Goal: Book appointment/travel/reservation

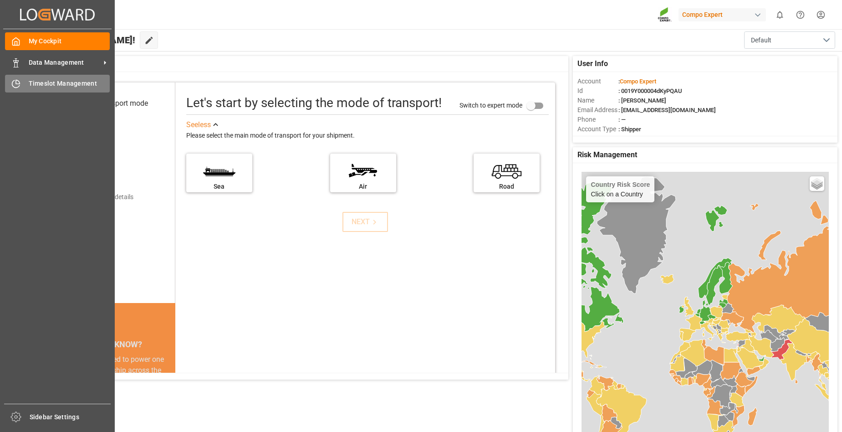
click at [41, 84] on span "Timeslot Management" at bounding box center [69, 84] width 81 height 10
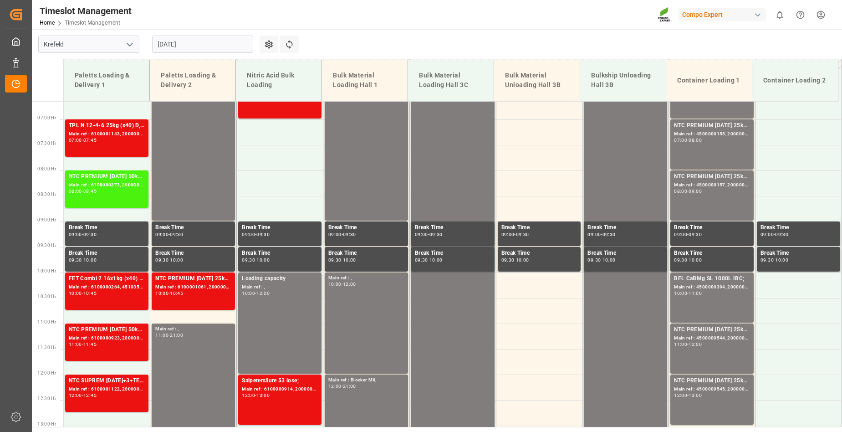
scroll to position [319, 0]
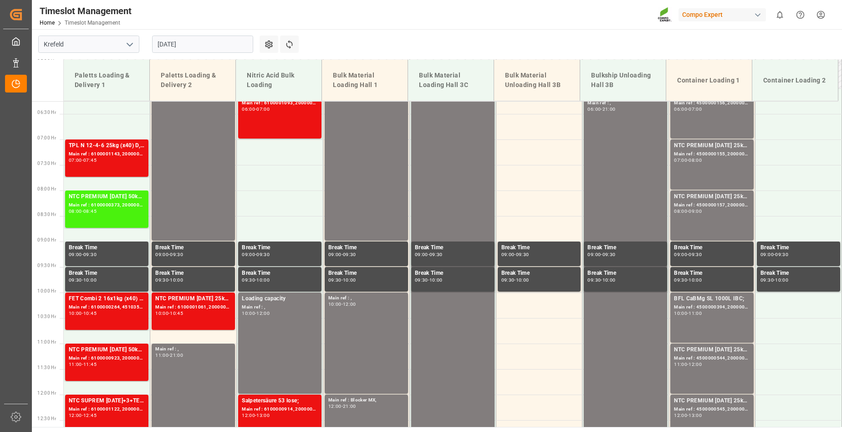
click at [208, 45] on input "[DATE]" at bounding box center [202, 44] width 101 height 17
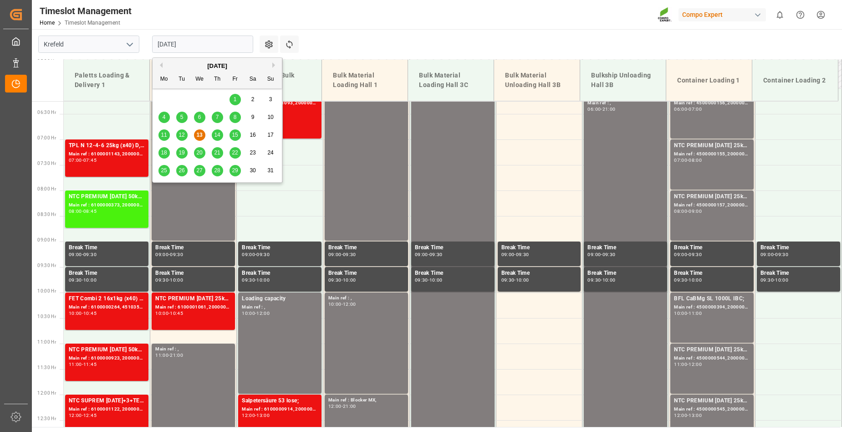
click at [218, 133] on span "14" at bounding box center [217, 135] width 6 height 6
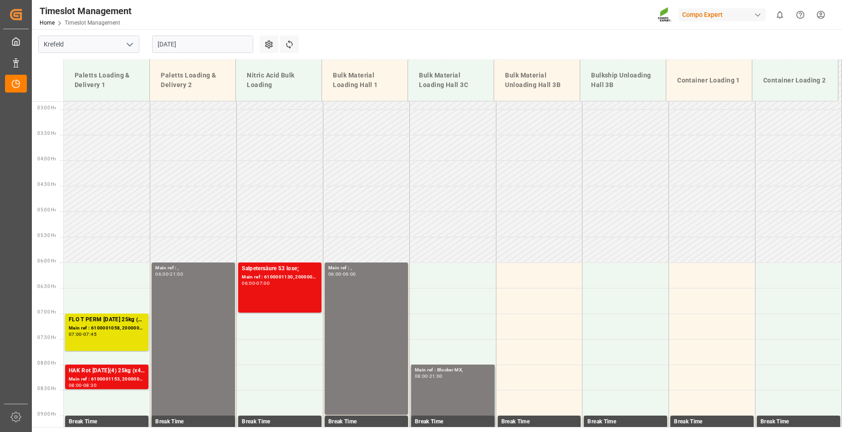
scroll to position [137, 0]
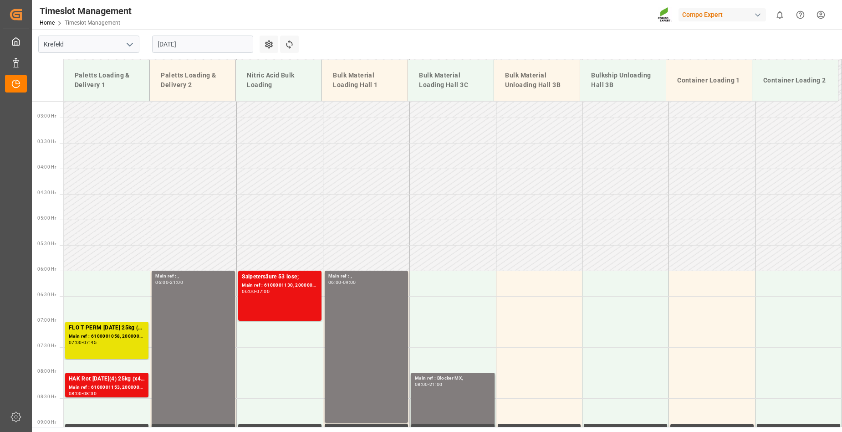
click at [206, 42] on input "[DATE]" at bounding box center [202, 44] width 101 height 17
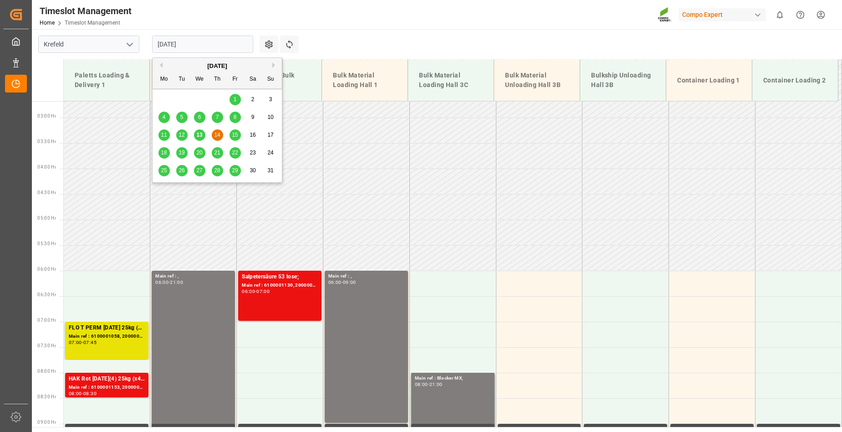
click at [236, 136] on span "15" at bounding box center [235, 135] width 6 height 6
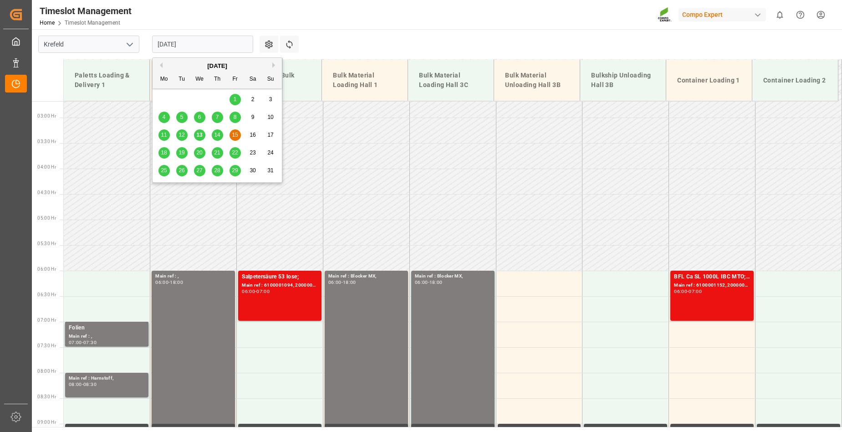
click at [205, 36] on input "[DATE]" at bounding box center [202, 44] width 101 height 17
click at [165, 152] on span "18" at bounding box center [164, 152] width 6 height 6
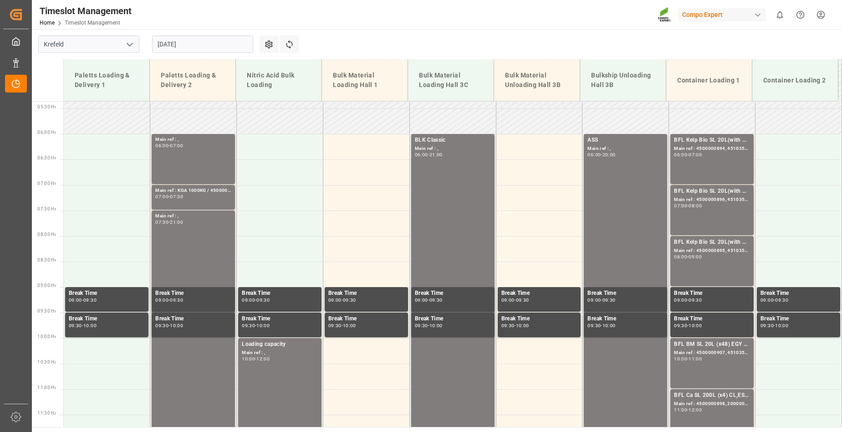
scroll to position [319, 0]
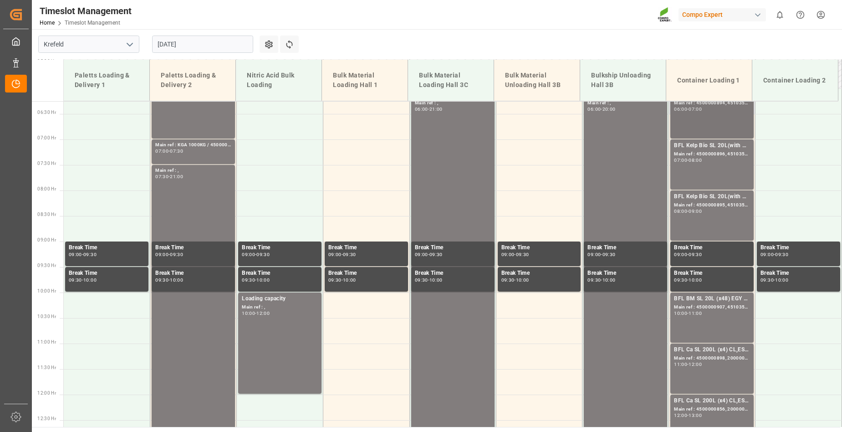
click at [691, 111] on div "07:00" at bounding box center [694, 109] width 13 height 4
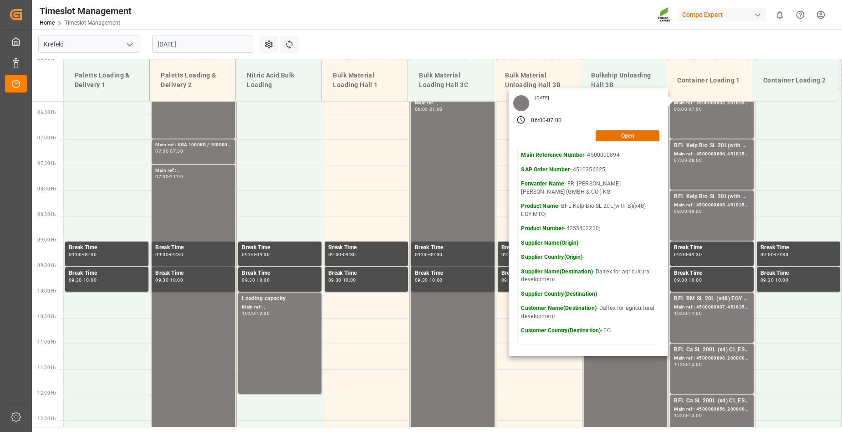
click at [381, 23] on div "Timeslot Management Home Timeslot Management Compo Expert 0 Notifications Only …" at bounding box center [433, 14] width 816 height 29
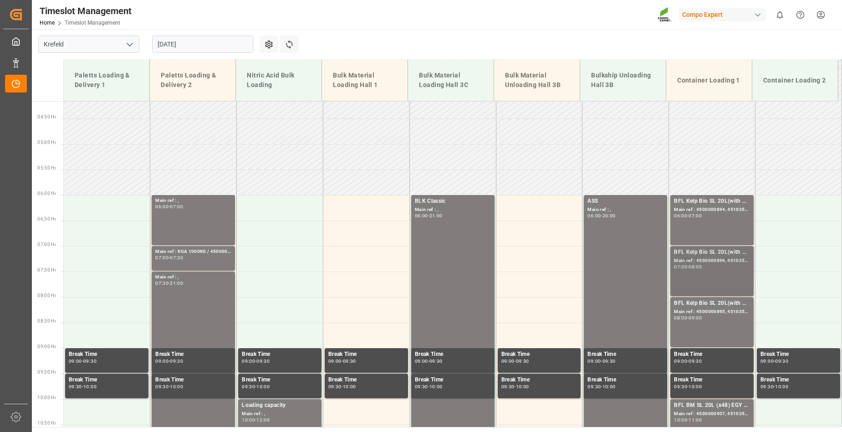
scroll to position [228, 0]
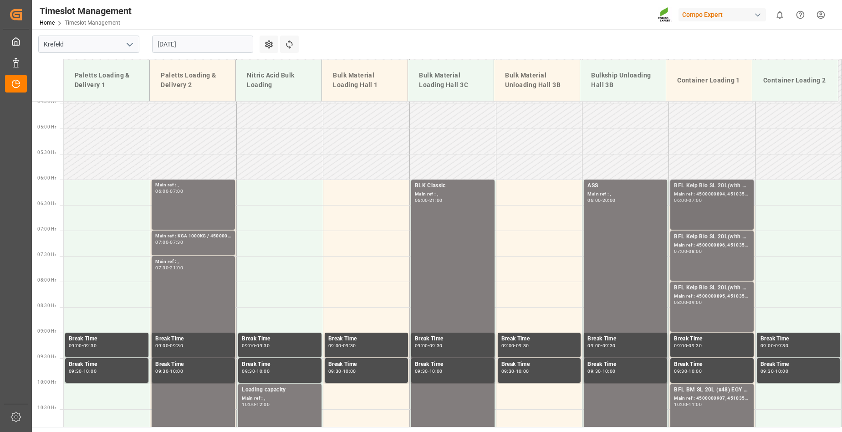
click at [722, 198] on div "06:00 - 07:00" at bounding box center [712, 200] width 76 height 5
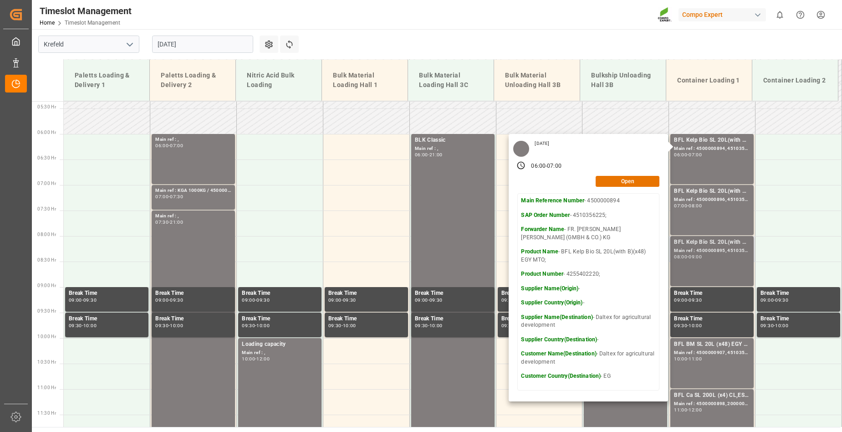
scroll to position [319, 0]
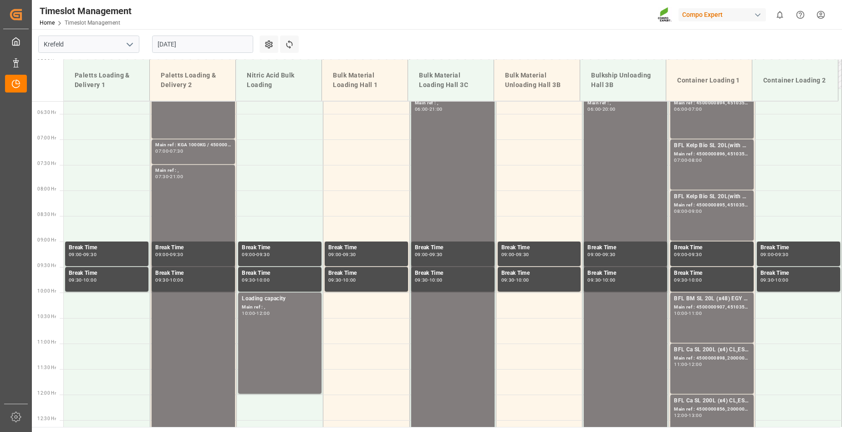
click at [707, 310] on div "Main ref : 4500000907, 4510356184;" at bounding box center [712, 307] width 76 height 8
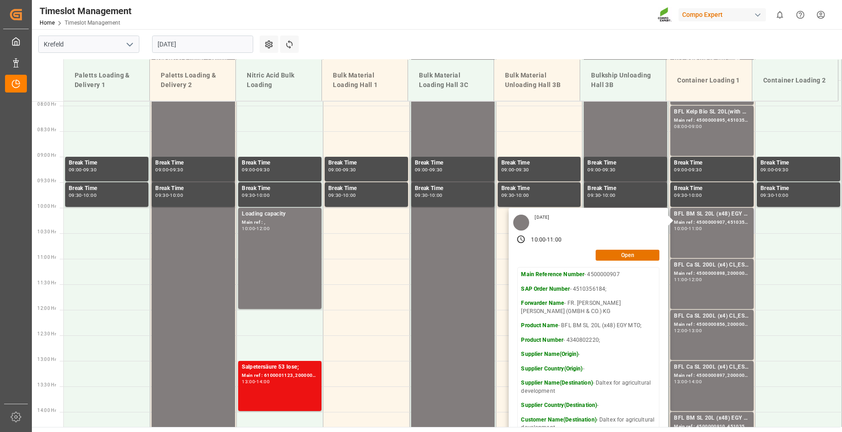
scroll to position [455, 0]
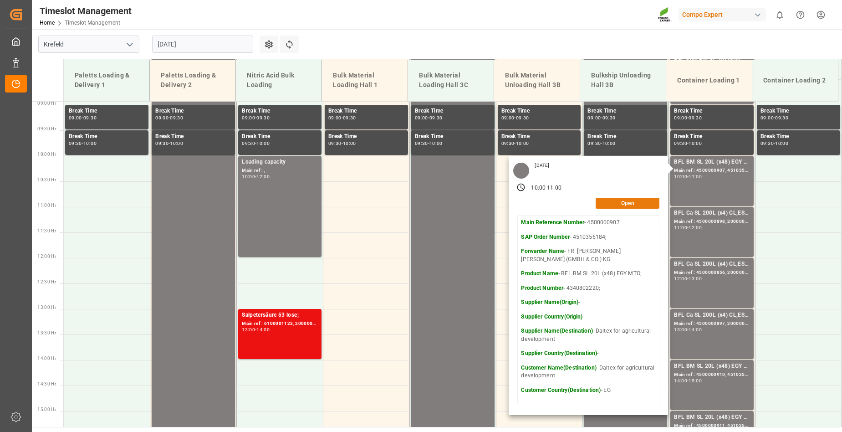
click at [619, 199] on button "Open" at bounding box center [627, 203] width 64 height 11
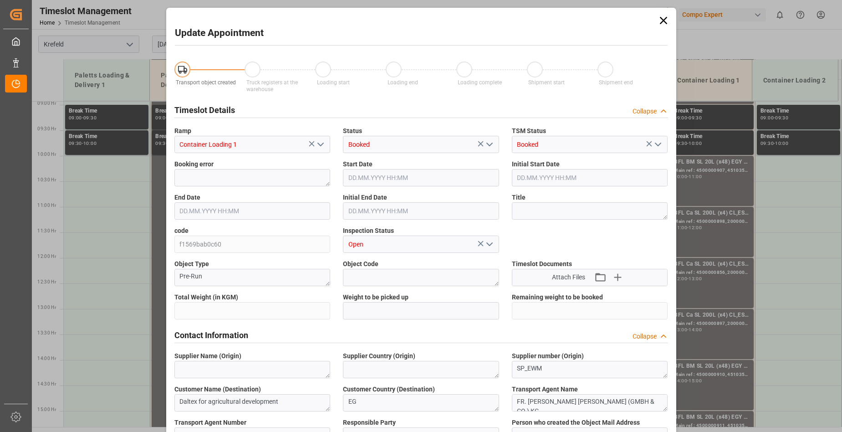
type input "25536"
type input "0"
type input "[DATE] 10:00"
type input "[DATE] 11:00"
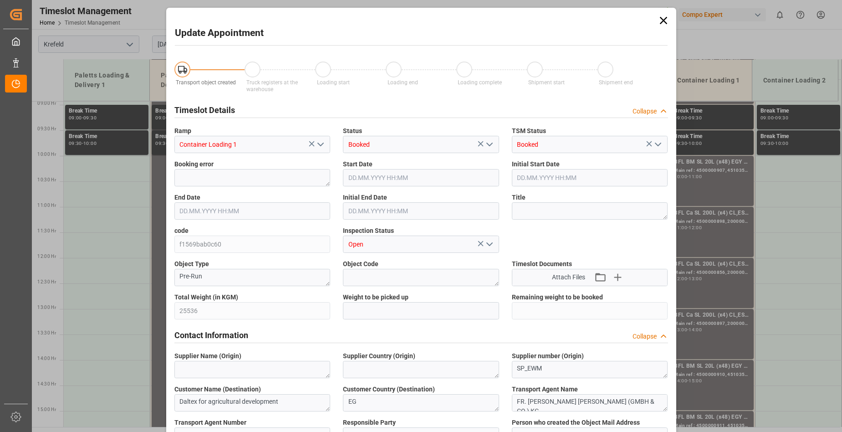
type input "[DATE] 10:30"
type input "[DATE] 10:09"
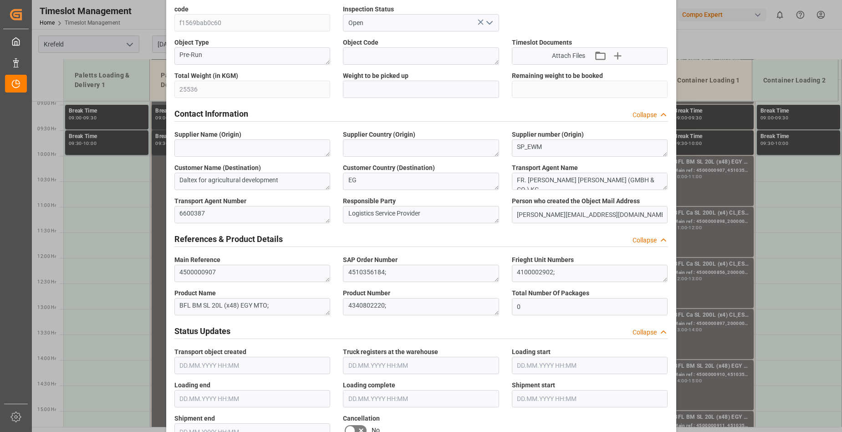
scroll to position [91, 0]
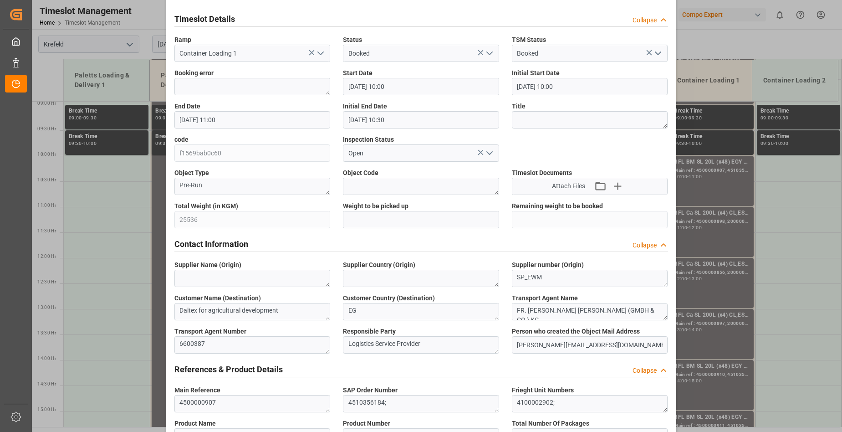
click at [826, 303] on div "Update Appointment Transport object created Truck registers at the warehouse Lo…" at bounding box center [421, 216] width 842 height 432
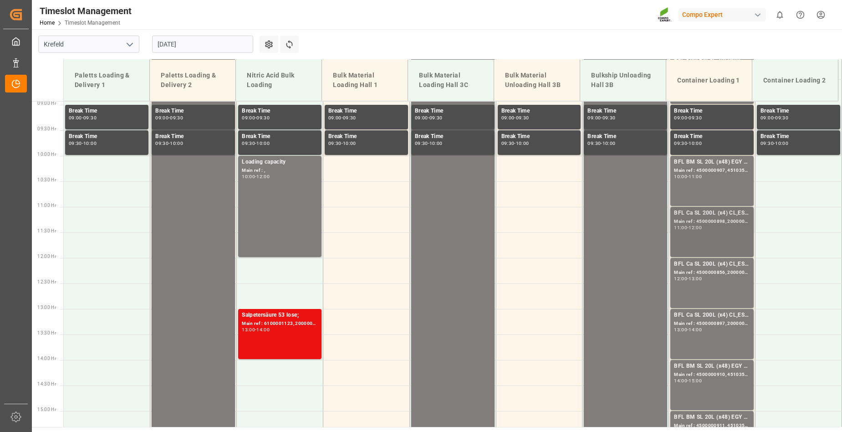
click at [707, 229] on div "11:00 - 12:00" at bounding box center [712, 227] width 76 height 5
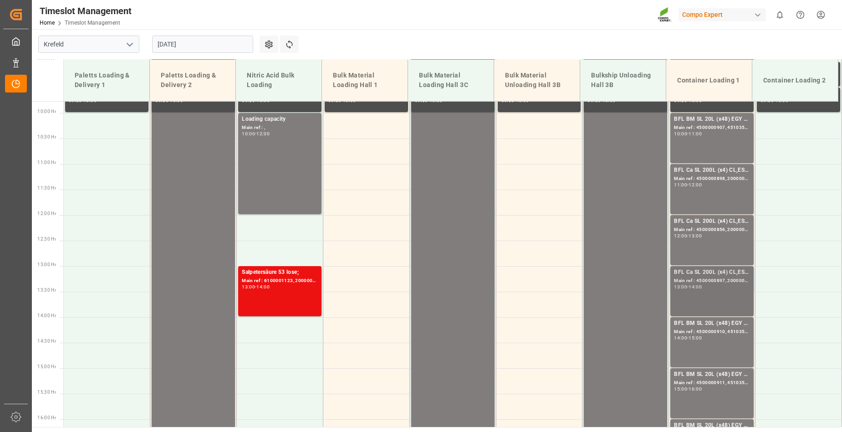
scroll to position [544, 0]
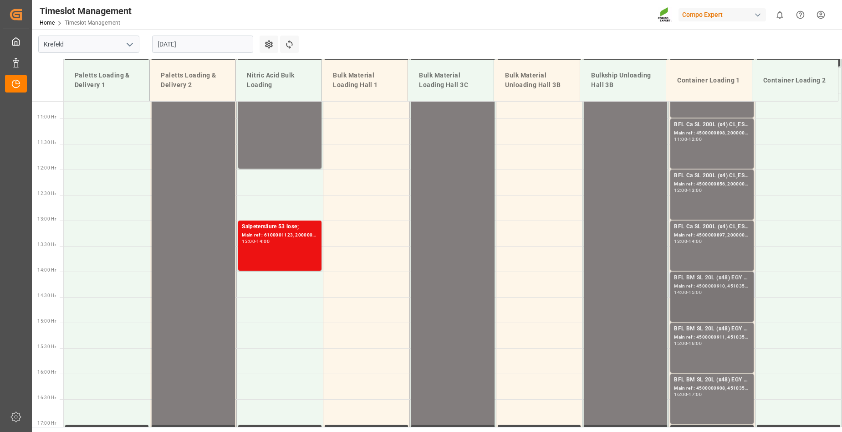
click at [708, 294] on div "14:00 - 15:00" at bounding box center [712, 292] width 76 height 5
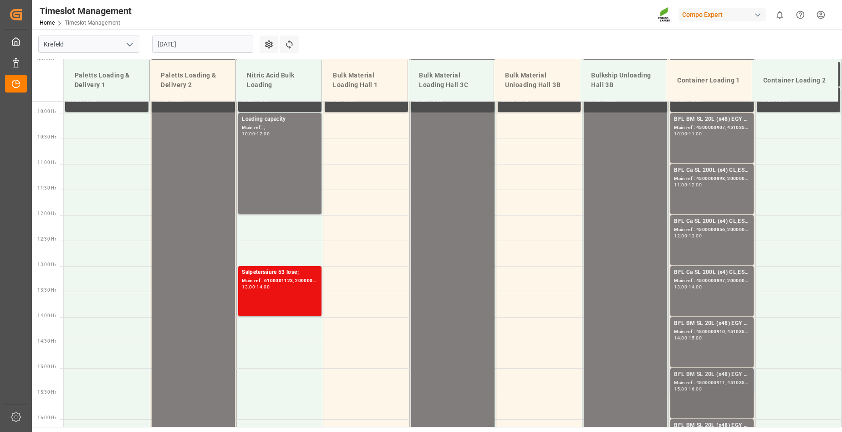
scroll to position [452, 0]
